Goal: Task Accomplishment & Management: Complete application form

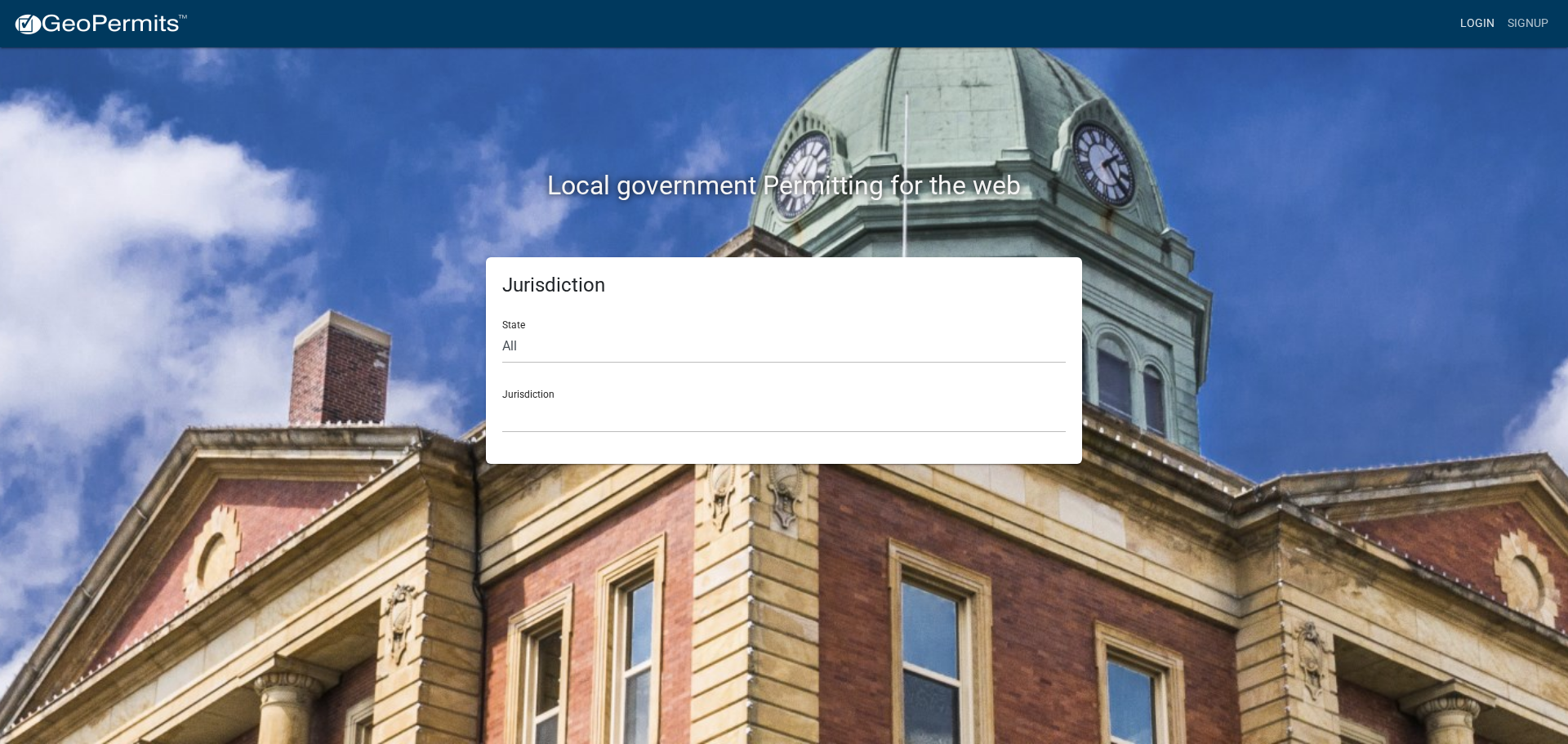
click at [1494, 15] on link "Login" at bounding box center [1477, 24] width 48 height 31
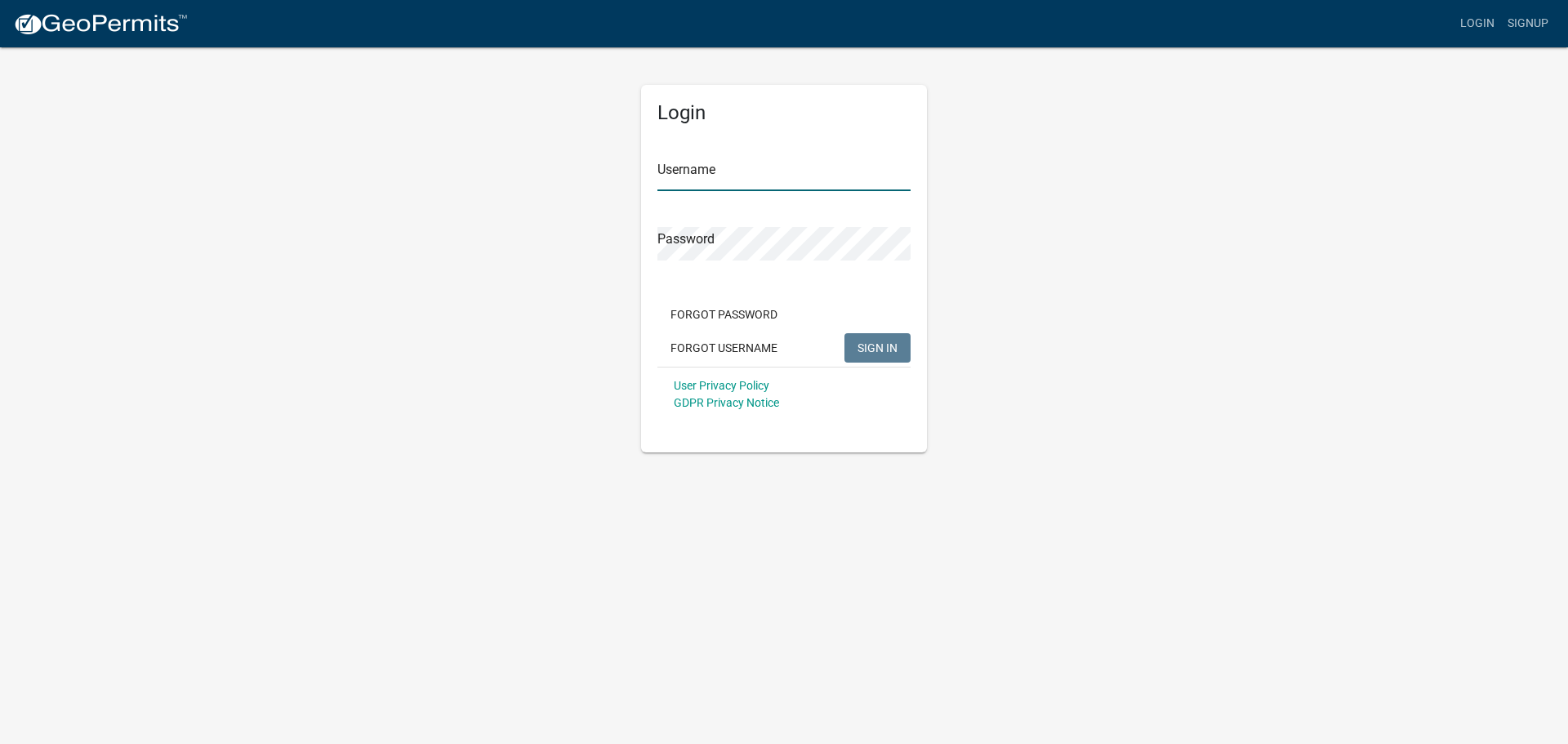
type input "AWFowerbaugh"
click at [857, 343] on button "SIGN IN" at bounding box center [877, 348] width 66 height 29
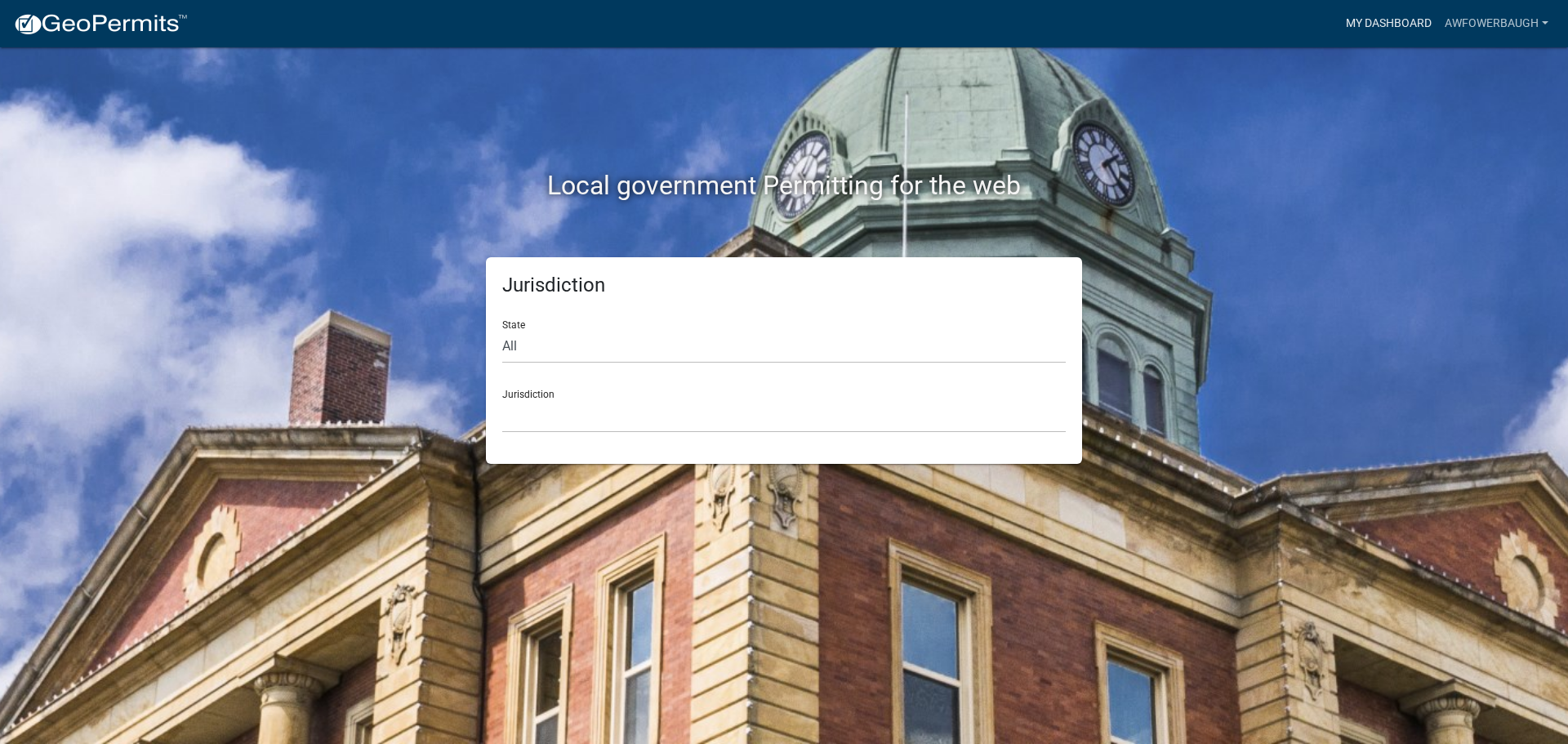
click at [1400, 15] on link "My Dashboard" at bounding box center [1389, 24] width 99 height 31
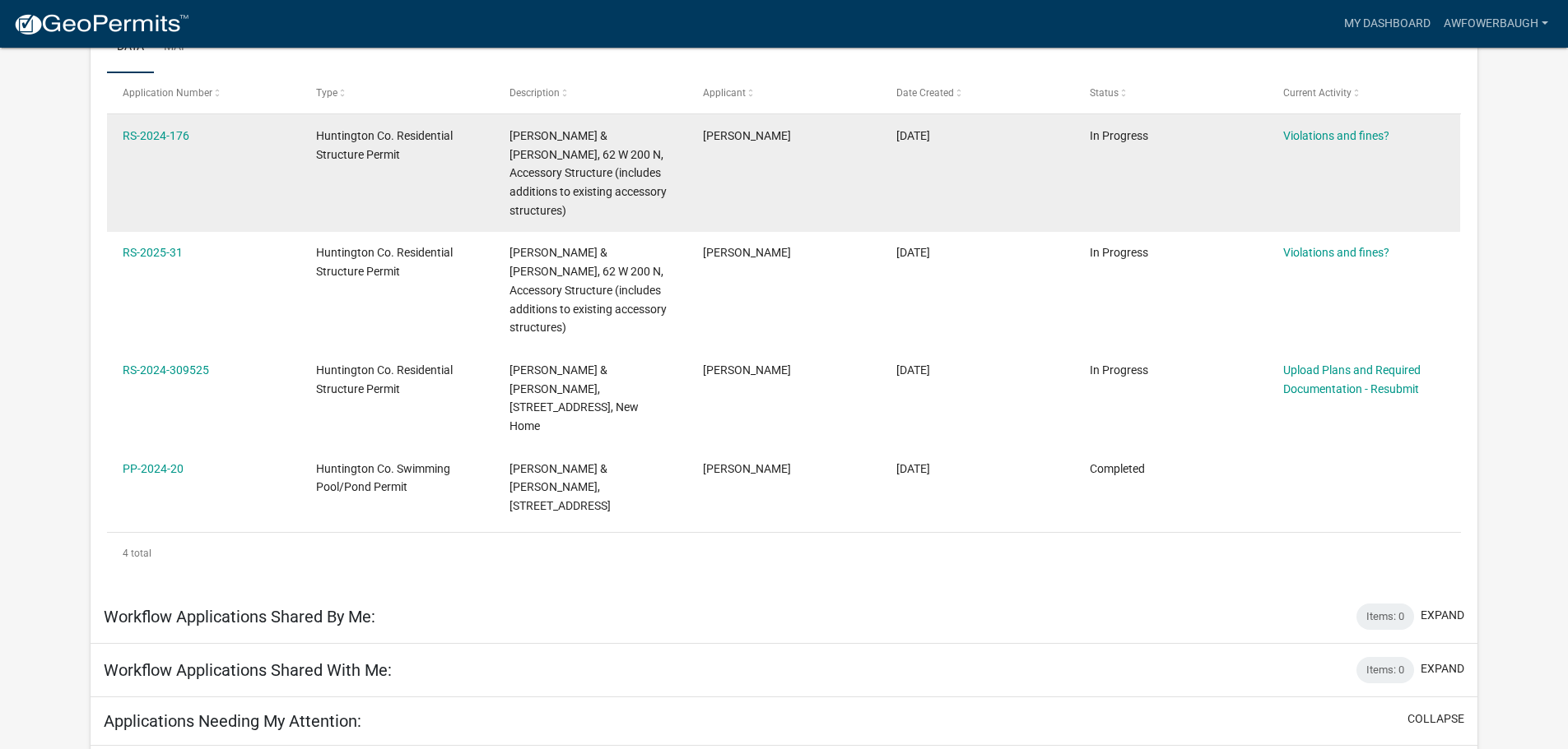
scroll to position [198, 0]
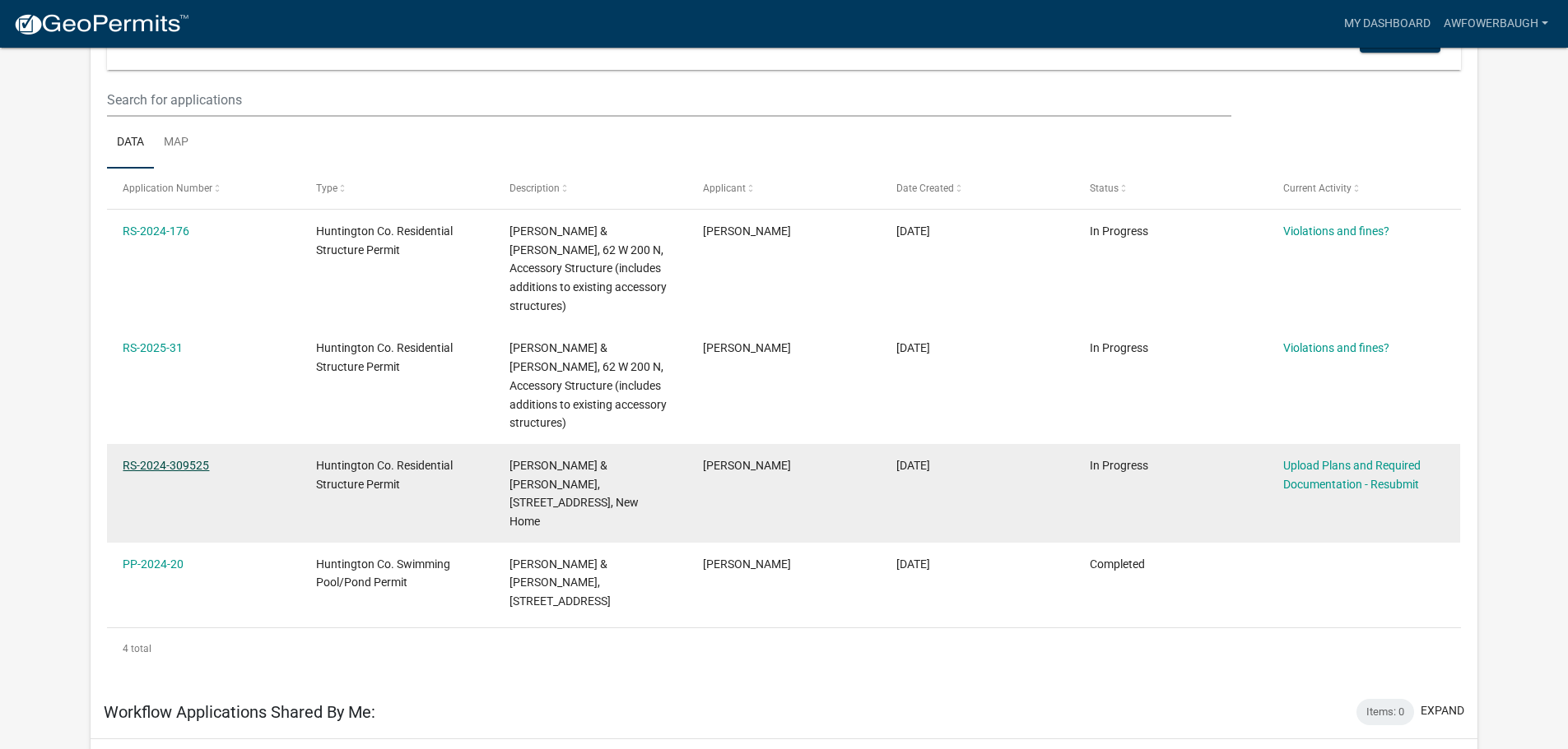
click at [188, 459] on link "RS-2024-309525" at bounding box center [166, 465] width 87 height 13
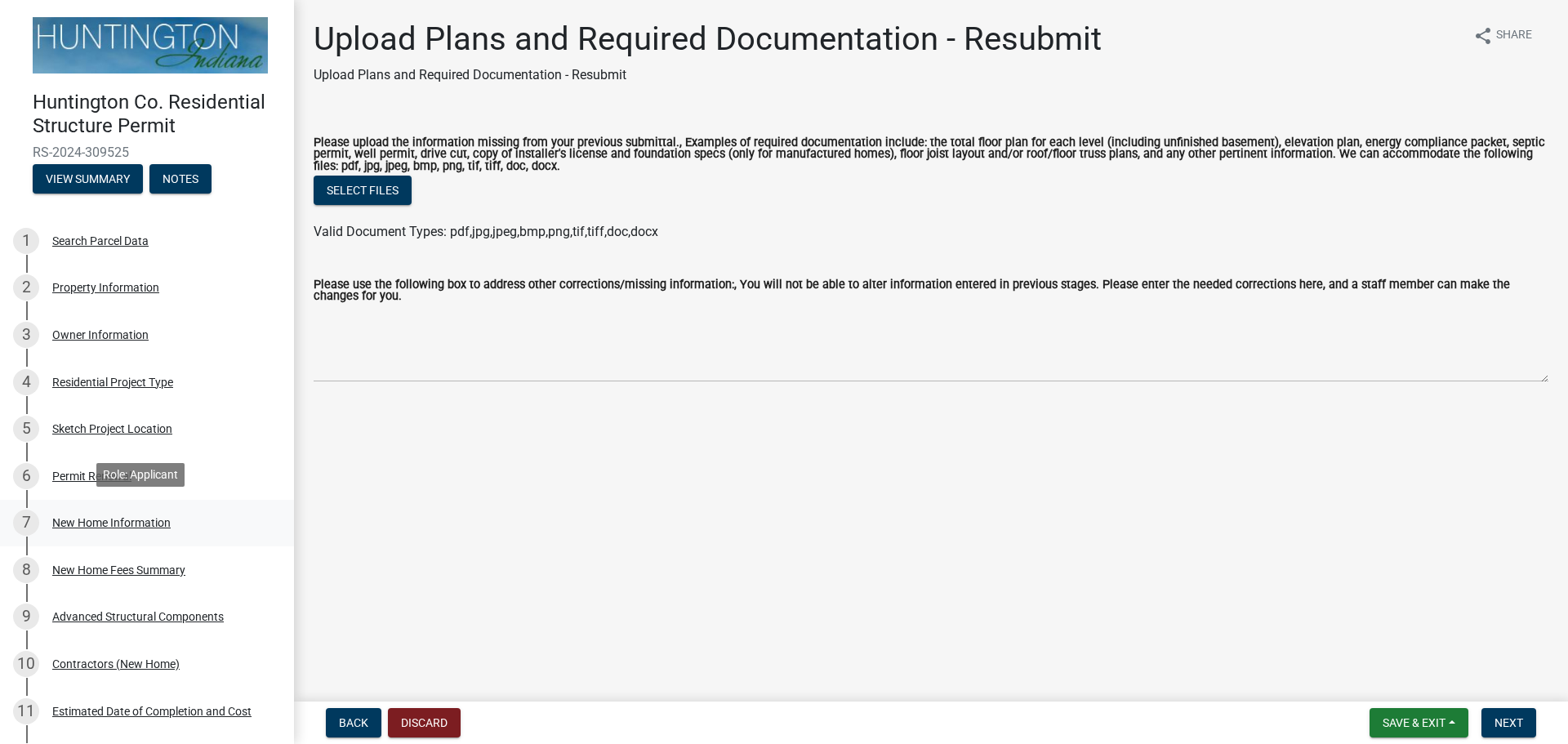
click at [115, 517] on div "New Home Information" at bounding box center [111, 523] width 118 height 12
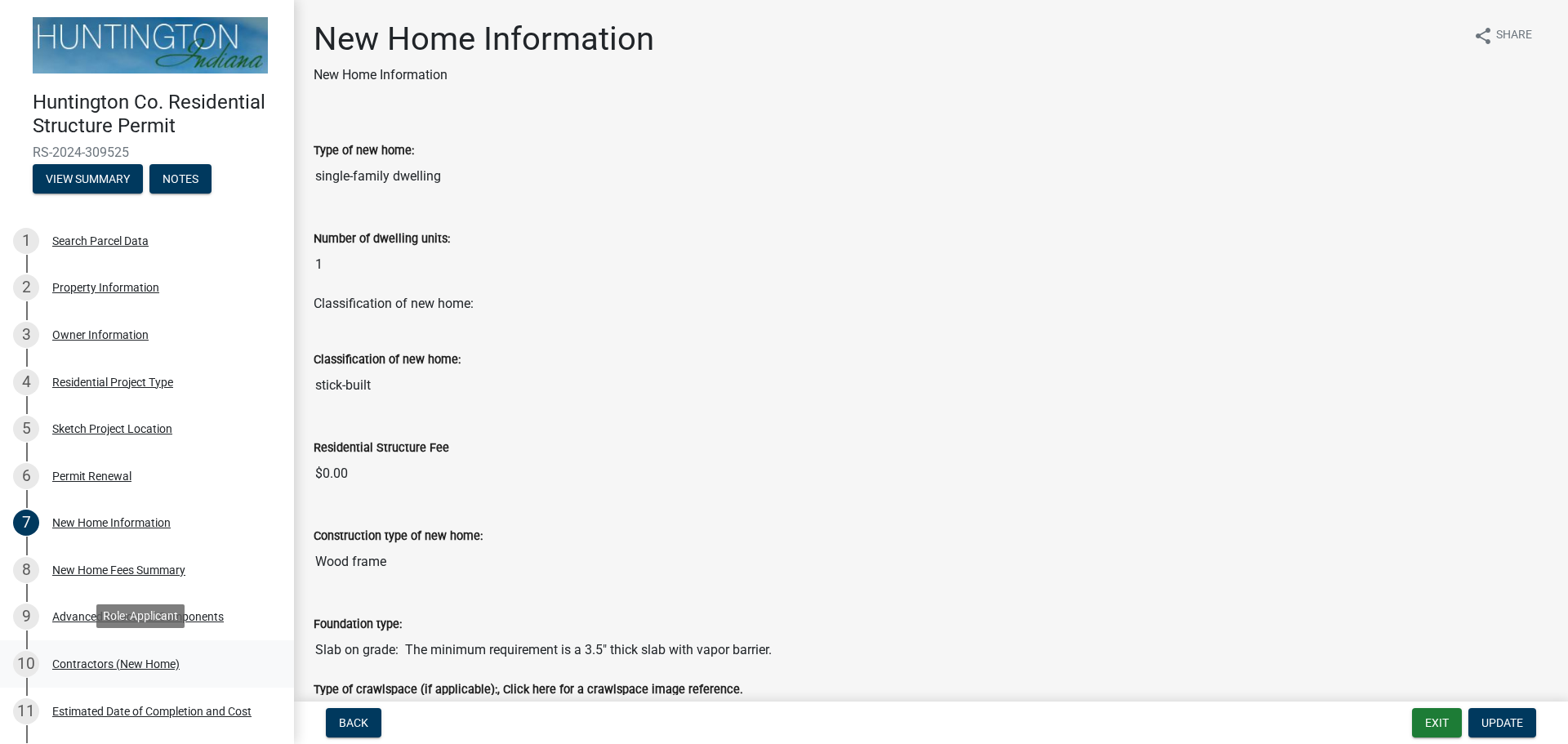
click at [119, 652] on div "10 Contractors (New Home)" at bounding box center [140, 664] width 255 height 27
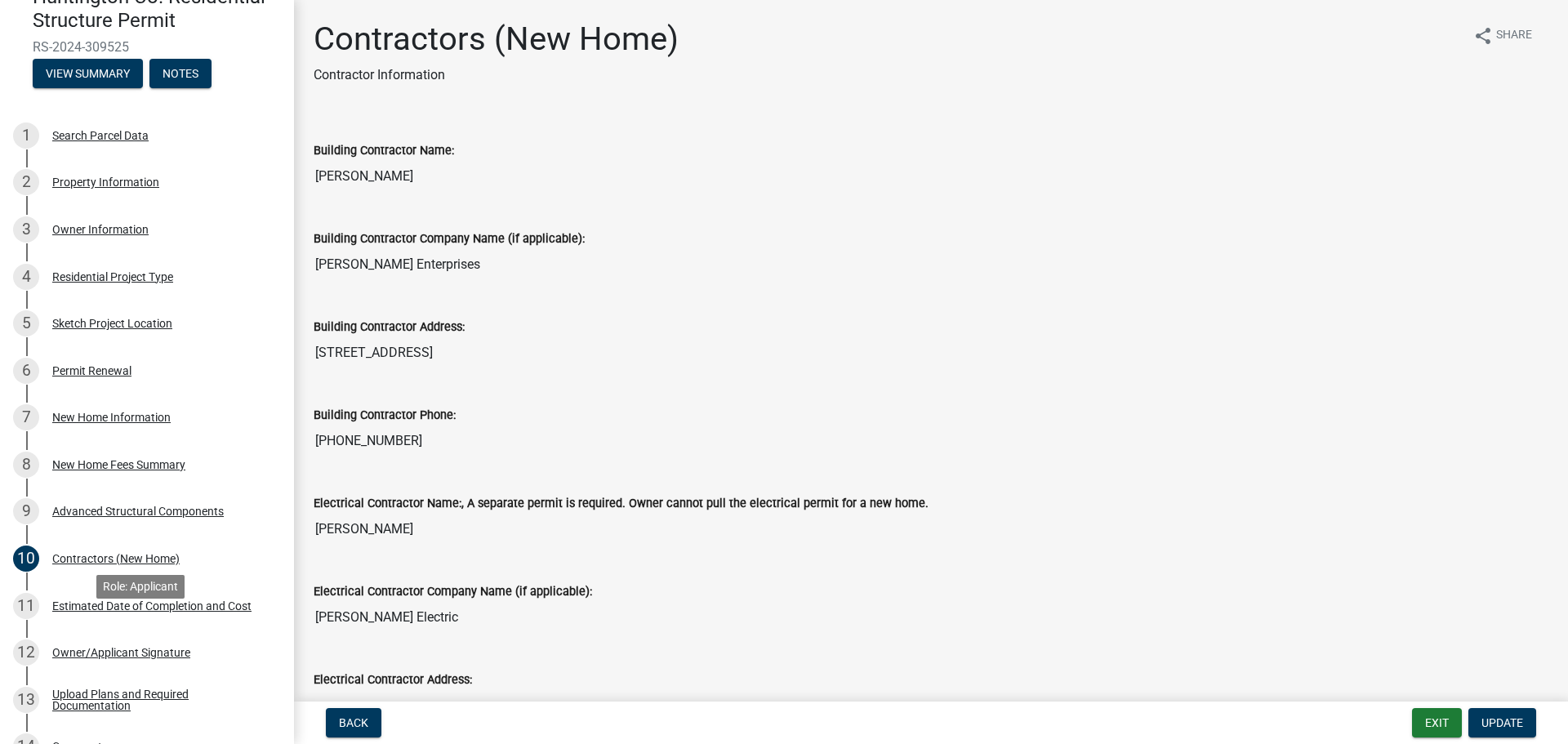
scroll to position [408, 0]
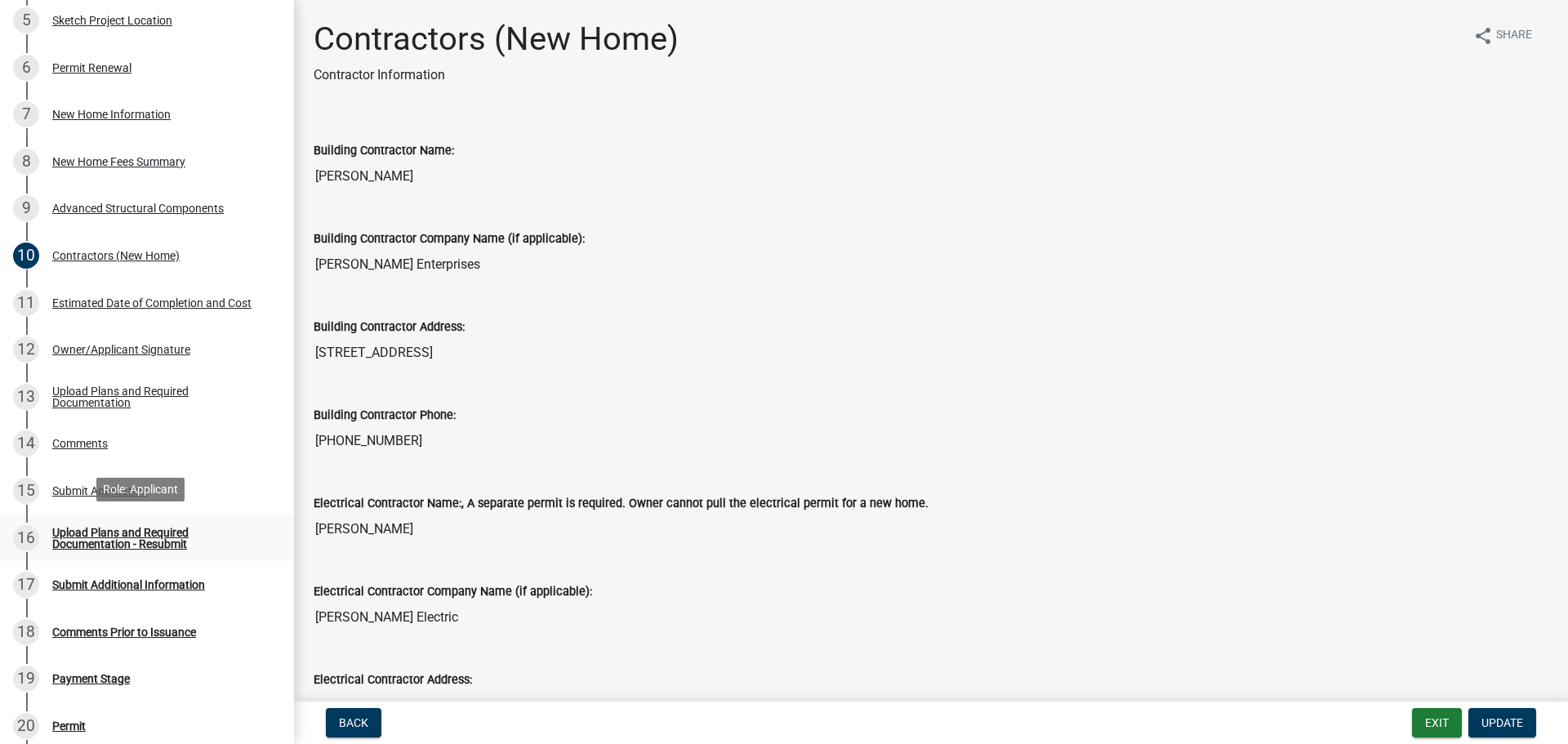
click at [118, 541] on div "Upload Plans and Required Documentation - Resubmit" at bounding box center [160, 538] width 216 height 23
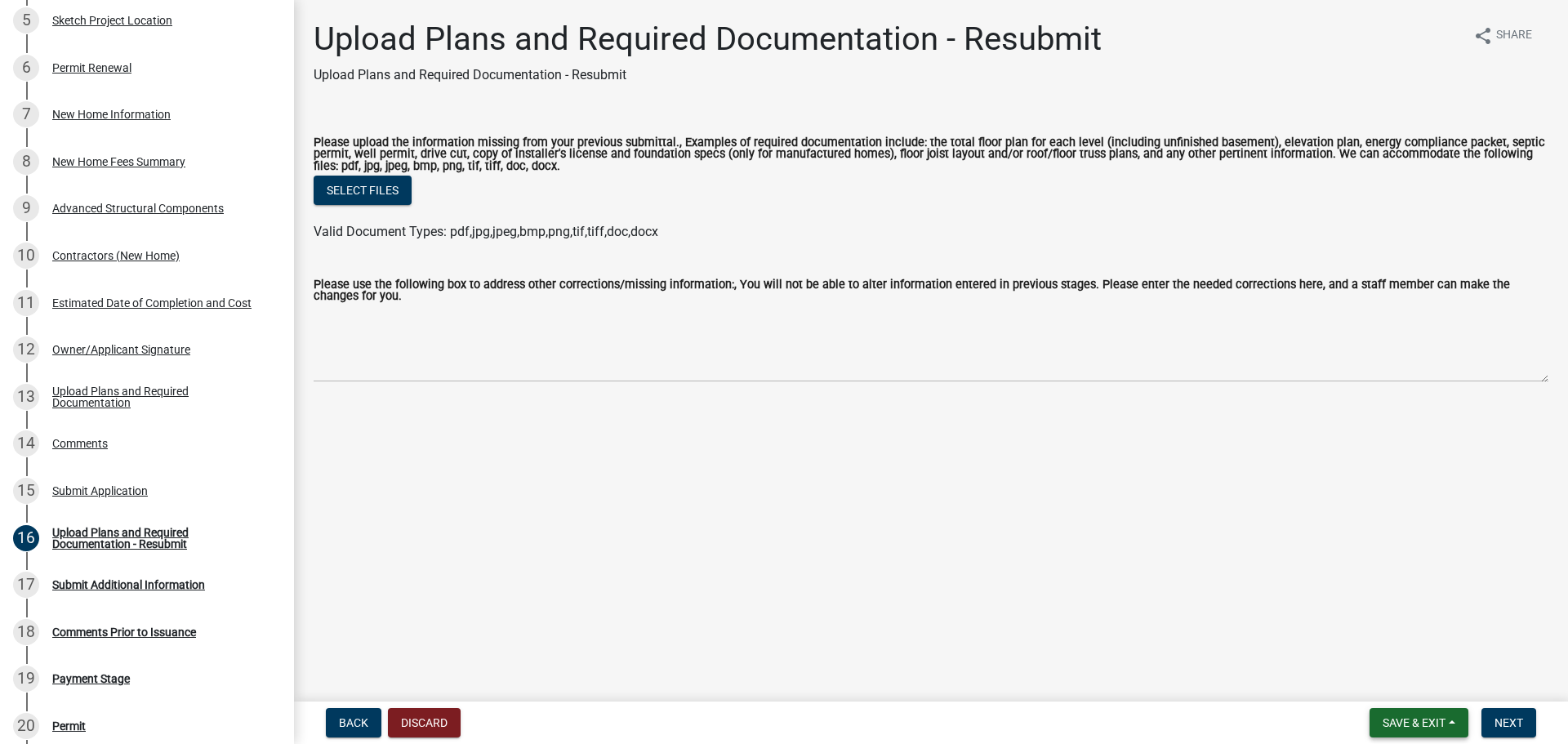
click at [1411, 730] on button "Save & Exit" at bounding box center [1419, 723] width 99 height 29
click at [1395, 676] on button "Save & Exit" at bounding box center [1403, 680] width 131 height 39
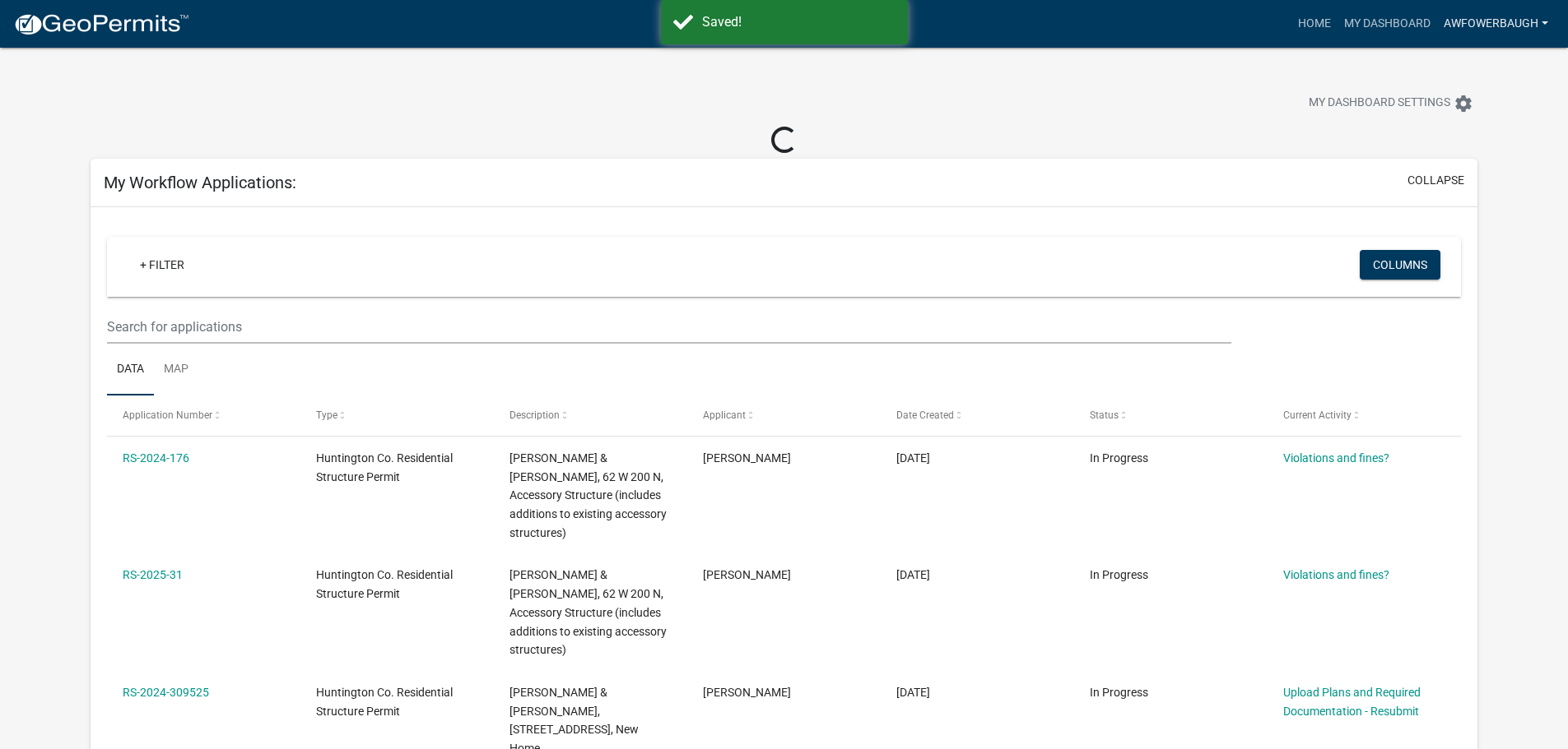
click at [1480, 14] on link "AWFowerbaugh" at bounding box center [1496, 24] width 118 height 31
click at [1448, 119] on link "Logout" at bounding box center [1489, 121] width 132 height 40
